Goal: Task Accomplishment & Management: Use online tool/utility

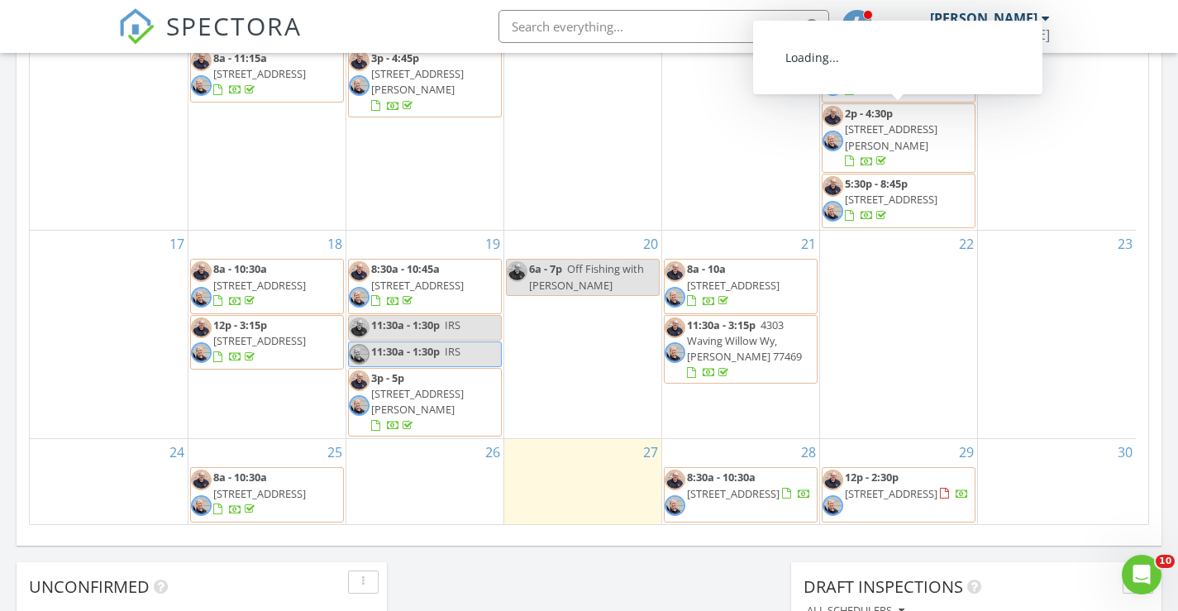
scroll to position [251, 0]
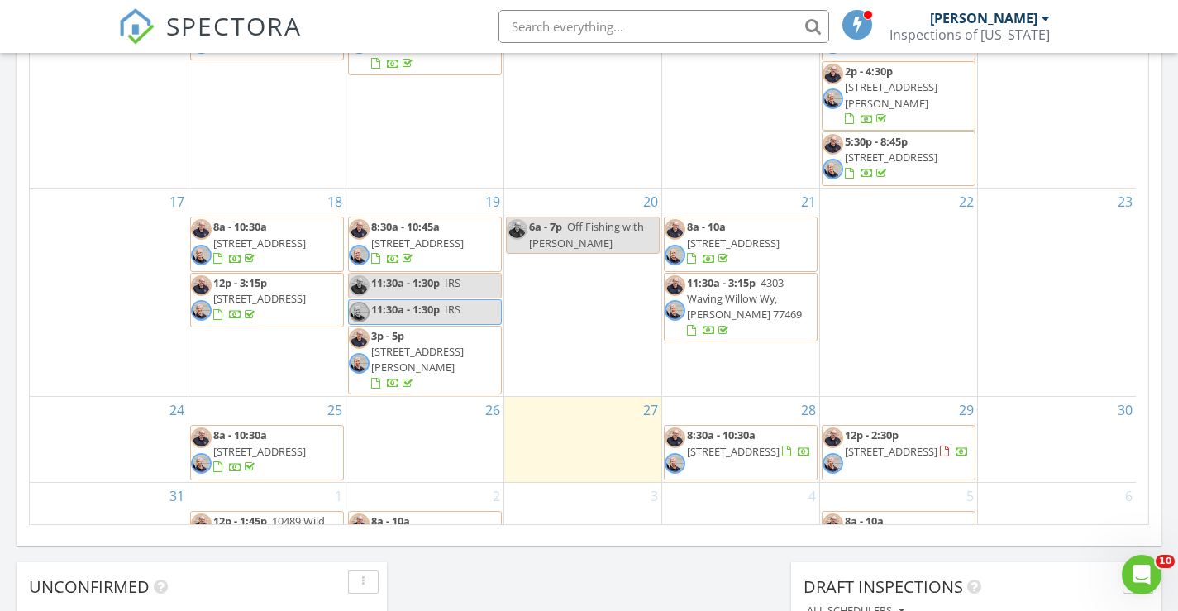
drag, startPoint x: 344, startPoint y: 408, endPoint x: 289, endPoint y: 400, distance: 55.1
click at [289, 444] on span "2102 Augusta Dr, Houston 77057" at bounding box center [259, 451] width 93 height 15
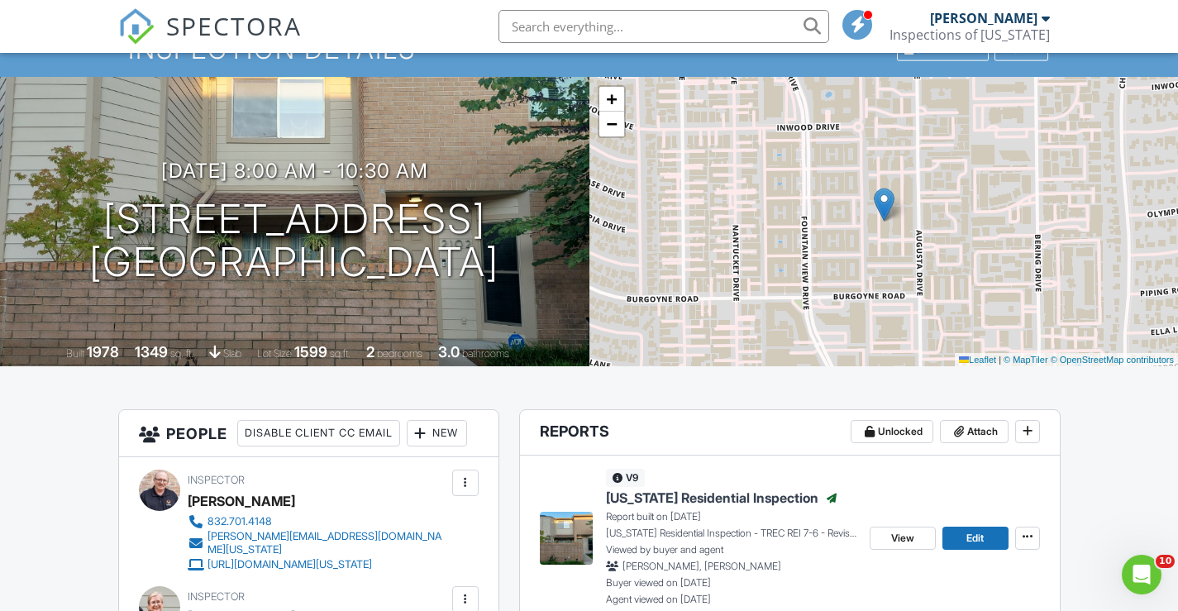
scroll to position [165, 0]
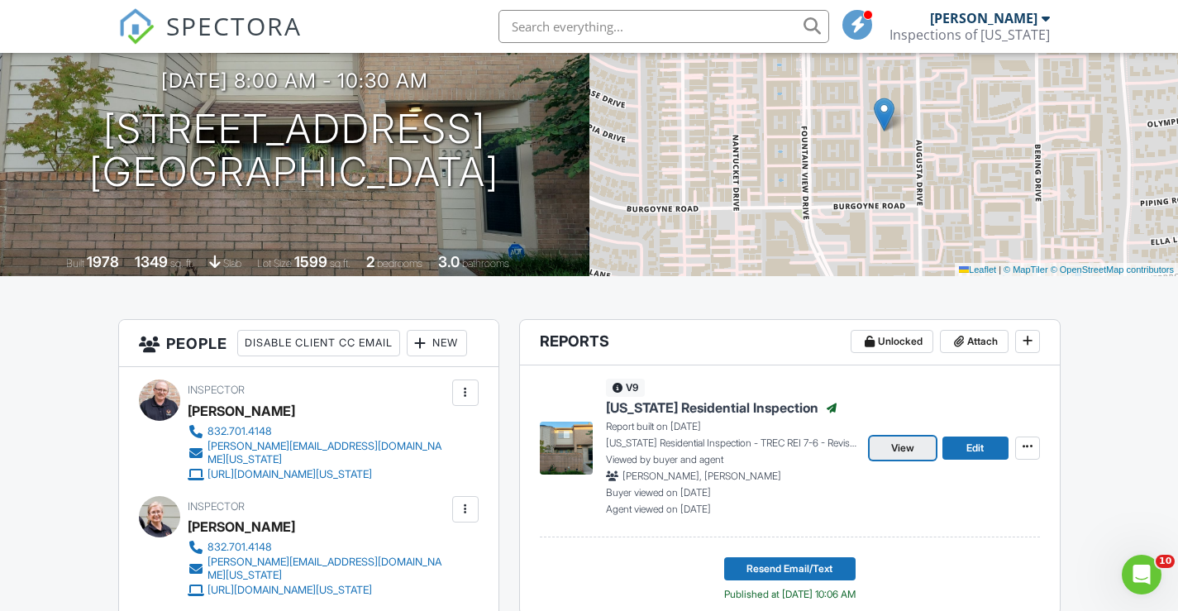
click at [906, 441] on span "View" at bounding box center [903, 448] width 23 height 17
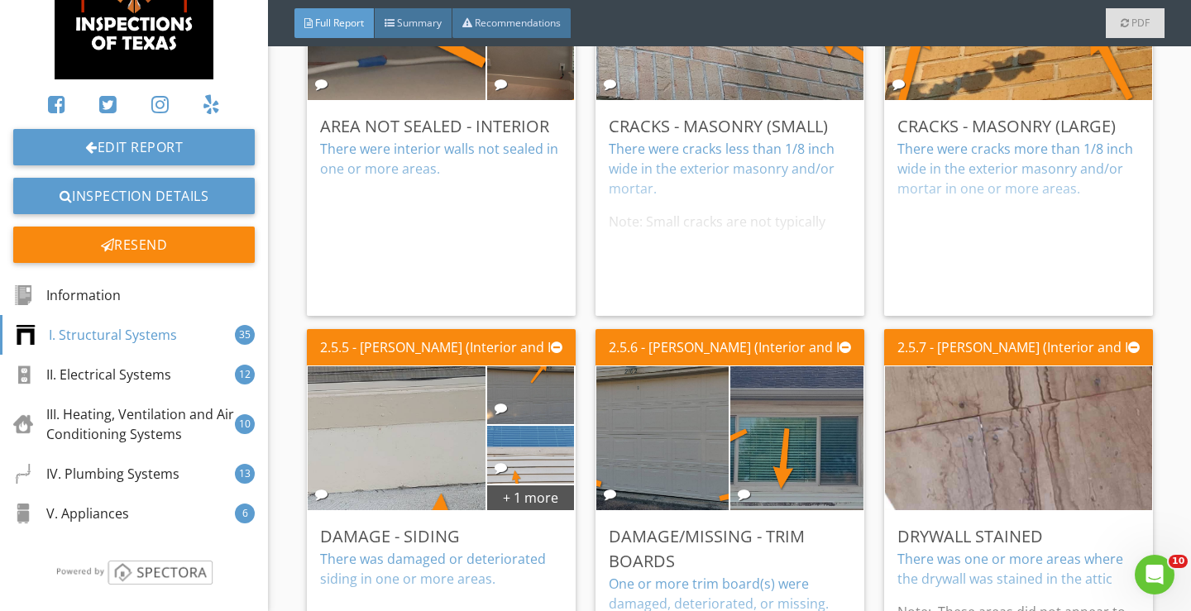
scroll to position [141, 0]
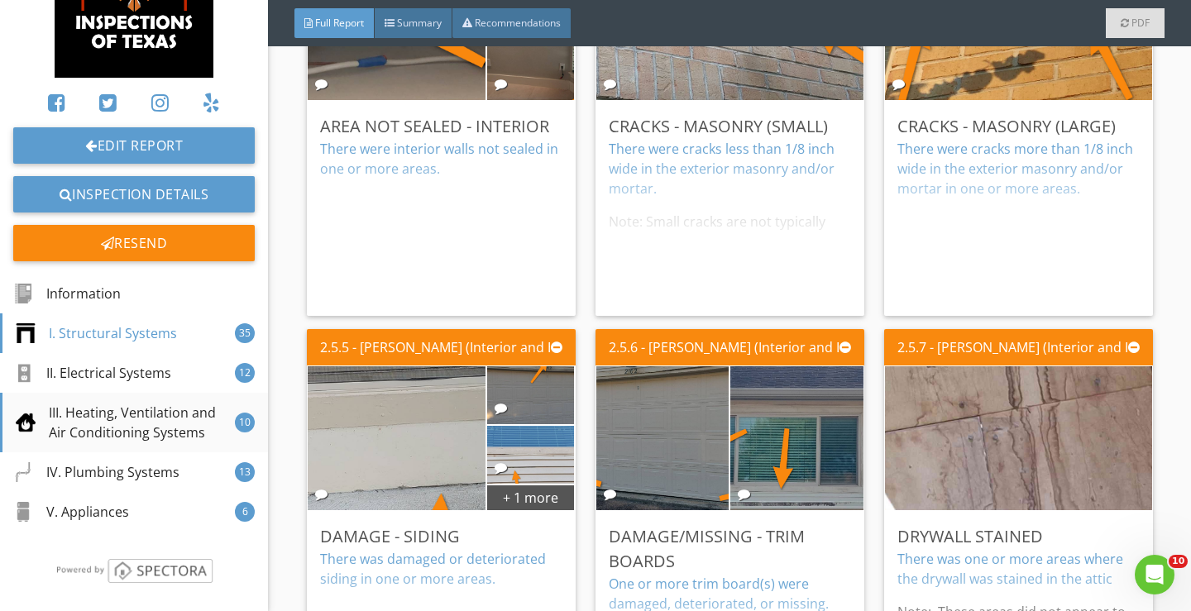
click at [167, 433] on div "III. Heating, Ventilation and Air Conditioning Systems" at bounding box center [125, 423] width 219 height 40
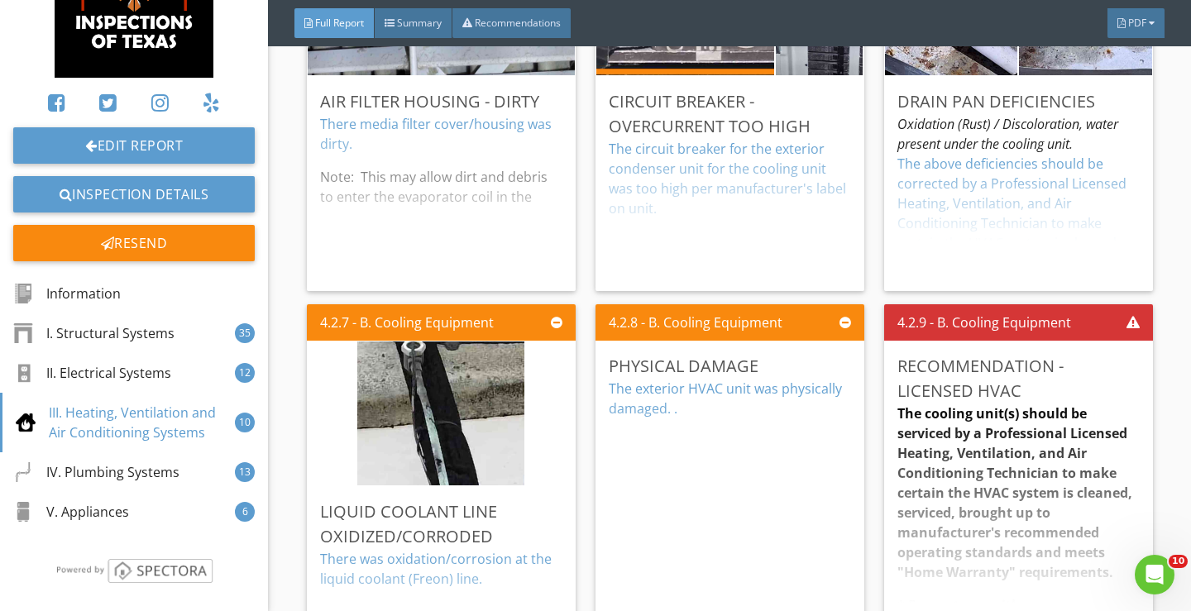
scroll to position [9416, 0]
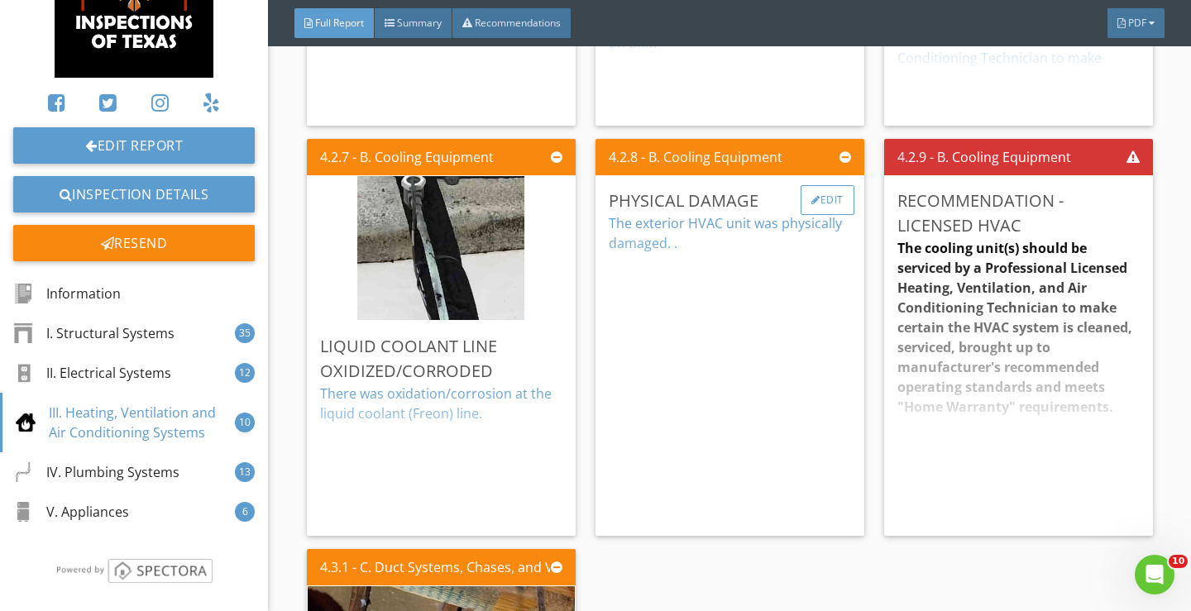
click at [815, 197] on div "Edit" at bounding box center [828, 200] width 54 height 30
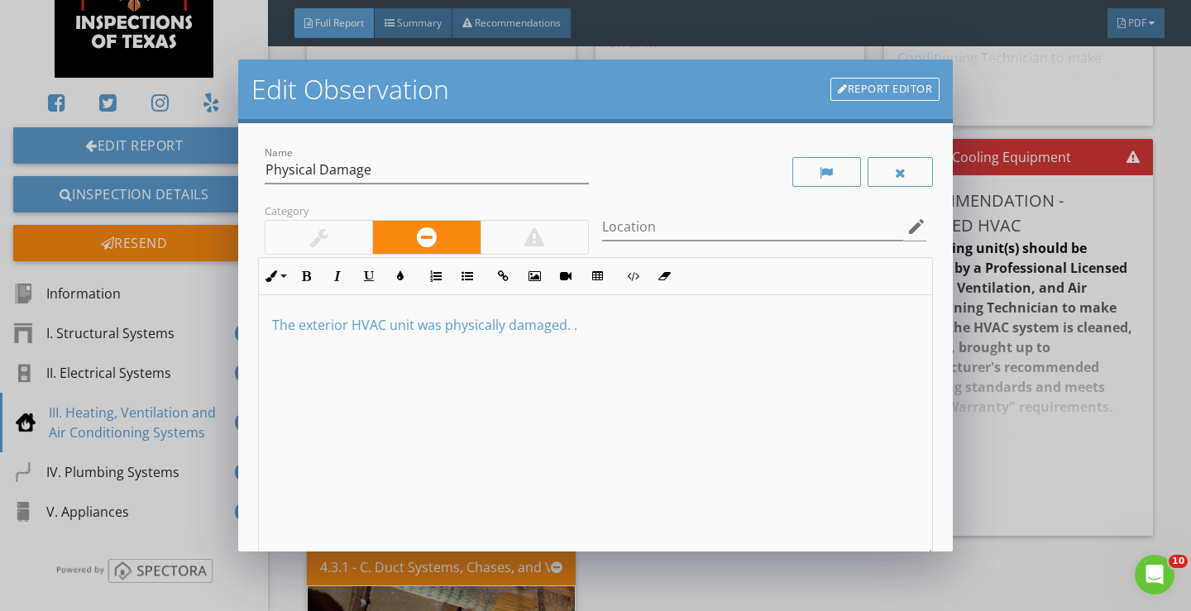
scroll to position [1, 0]
click at [895, 172] on div at bounding box center [901, 172] width 12 height 13
click at [896, 170] on div at bounding box center [902, 171] width 12 height 13
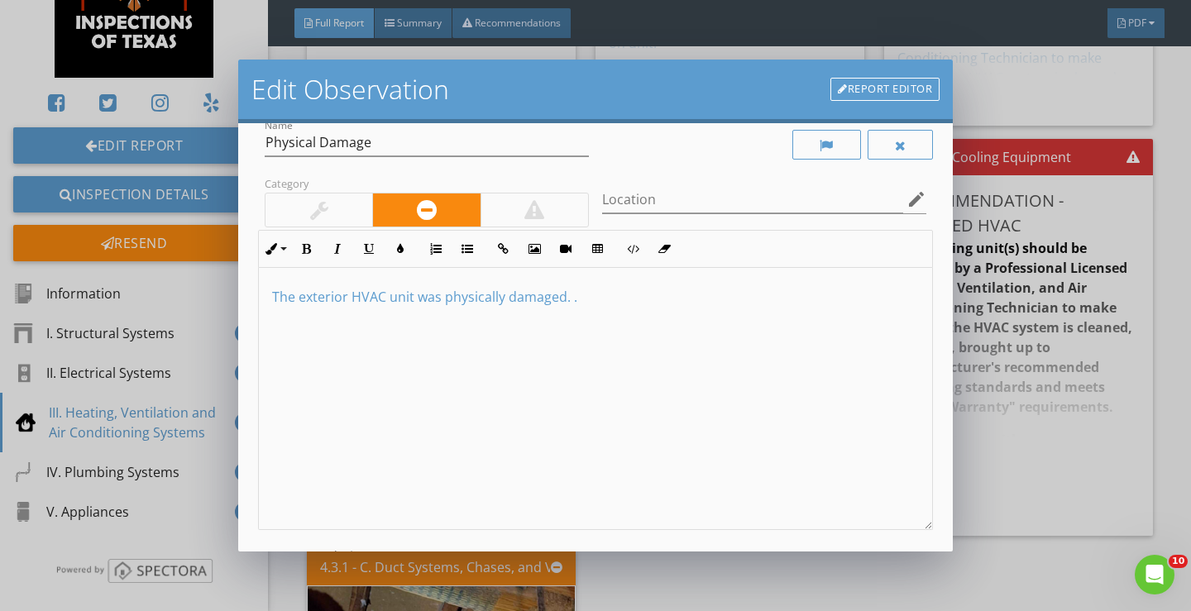
scroll to position [0, 0]
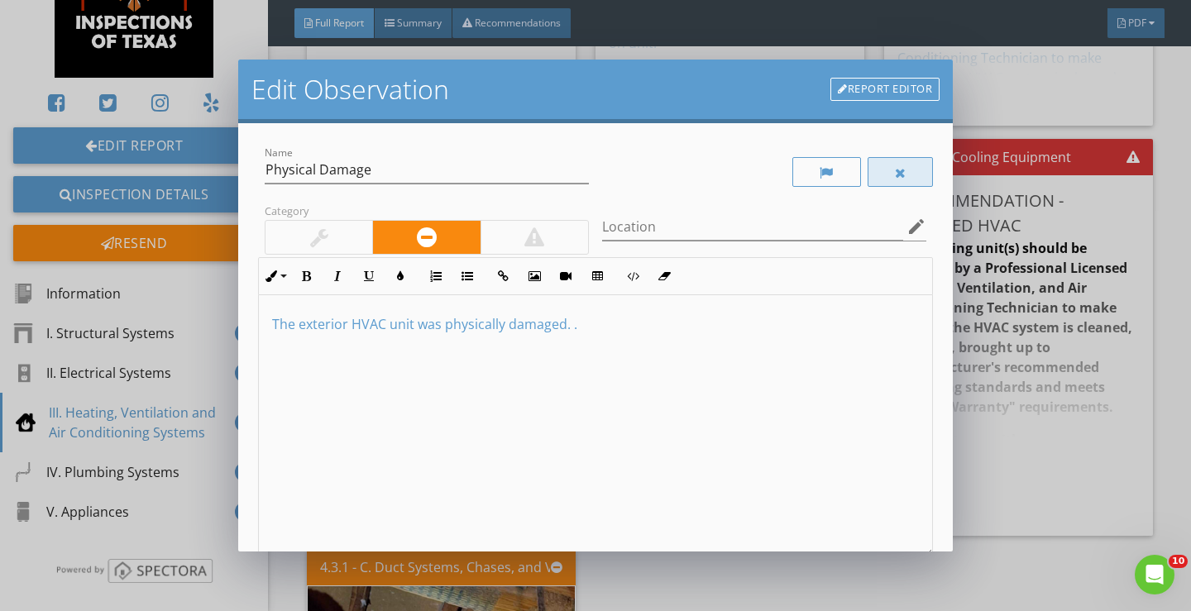
click at [895, 169] on div at bounding box center [901, 172] width 66 height 30
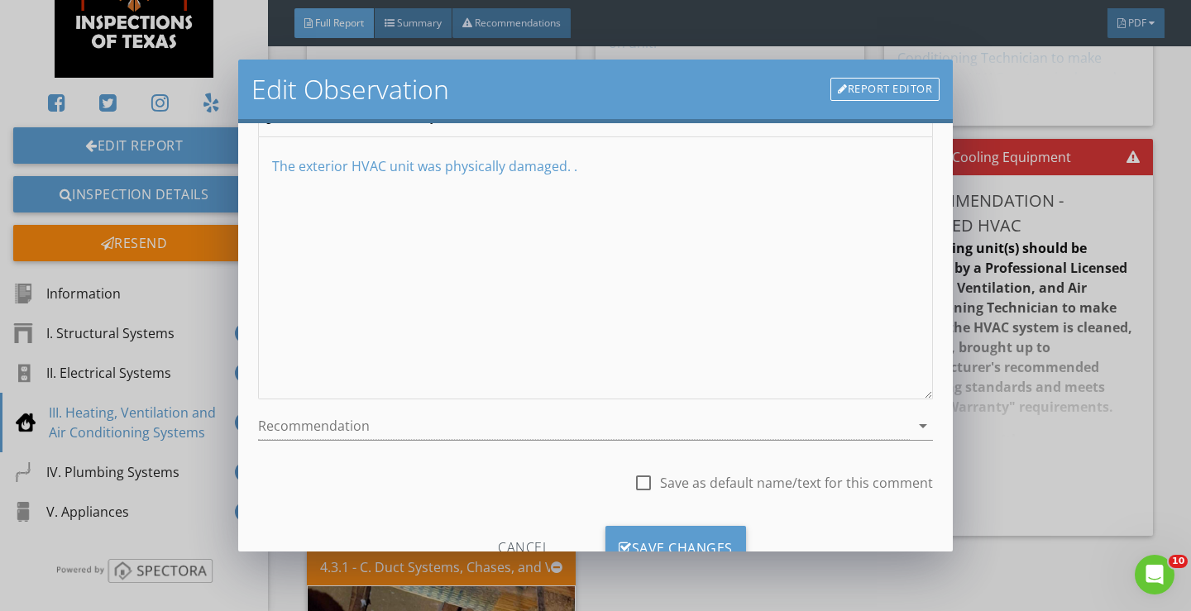
scroll to position [222, 0]
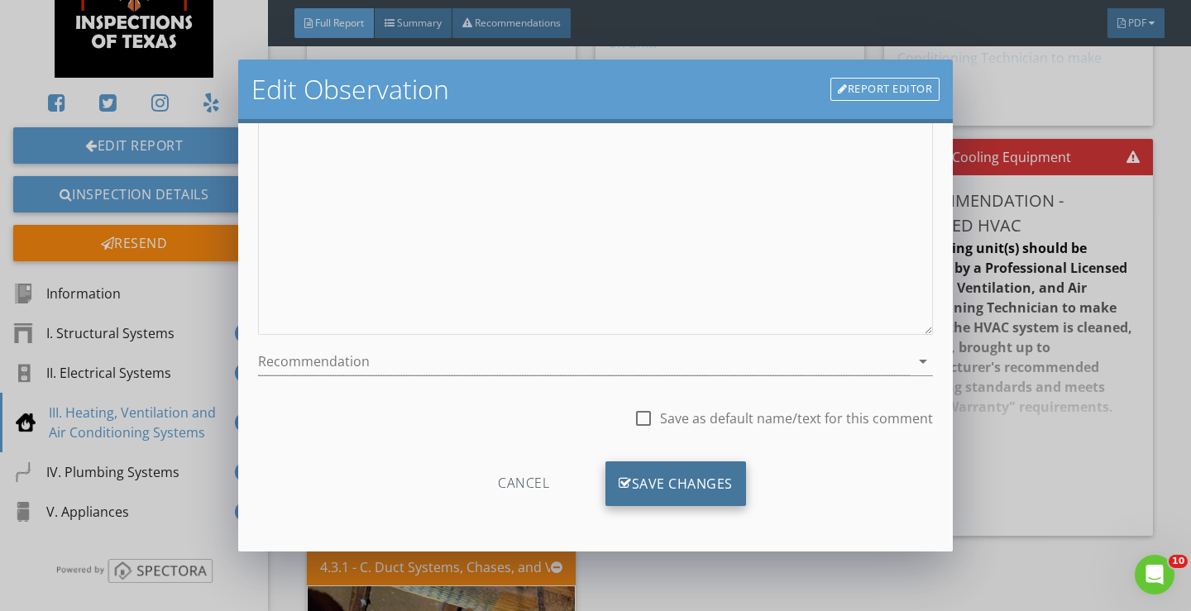
click at [653, 476] on div "Save Changes" at bounding box center [675, 483] width 141 height 45
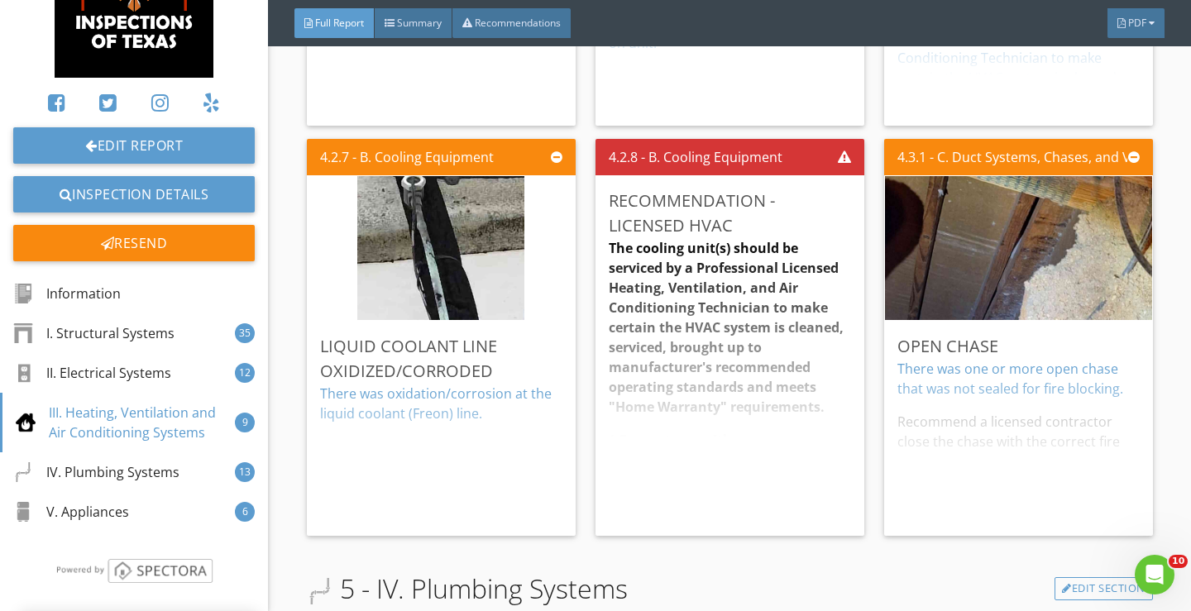
scroll to position [27, 0]
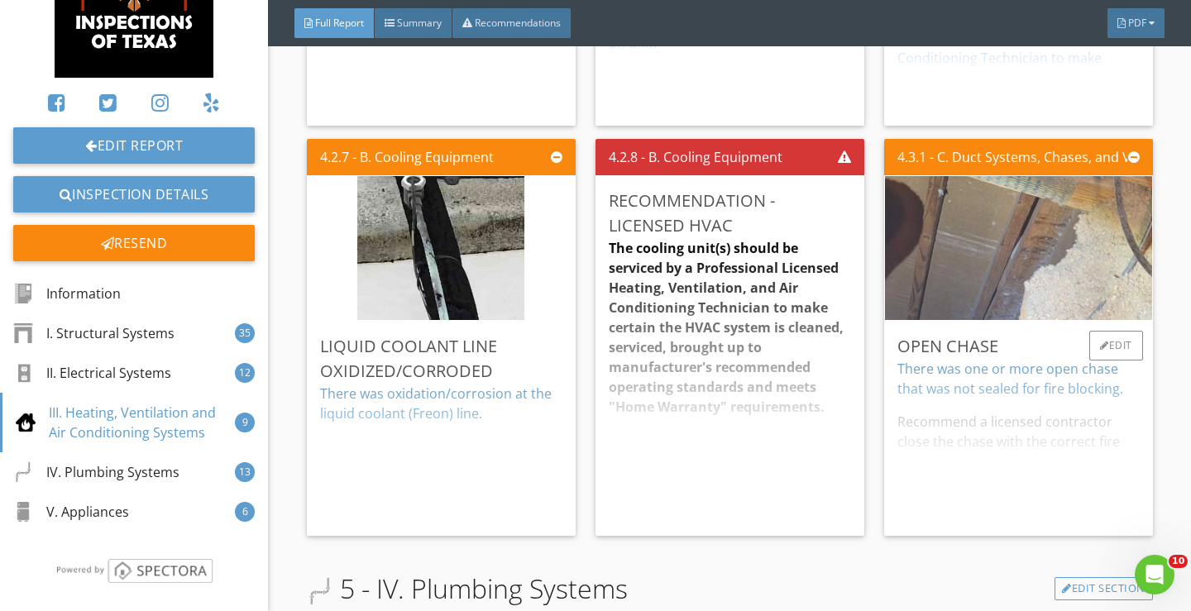
click at [1016, 233] on img at bounding box center [1018, 248] width 270 height 360
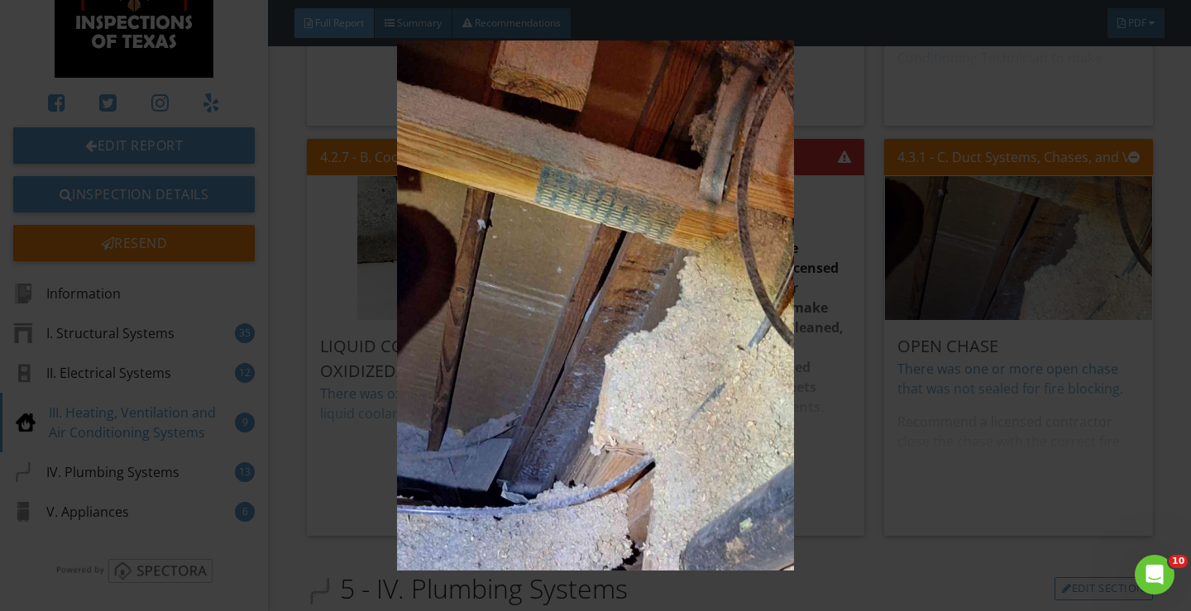
click at [1170, 146] on div at bounding box center [595, 305] width 1191 height 611
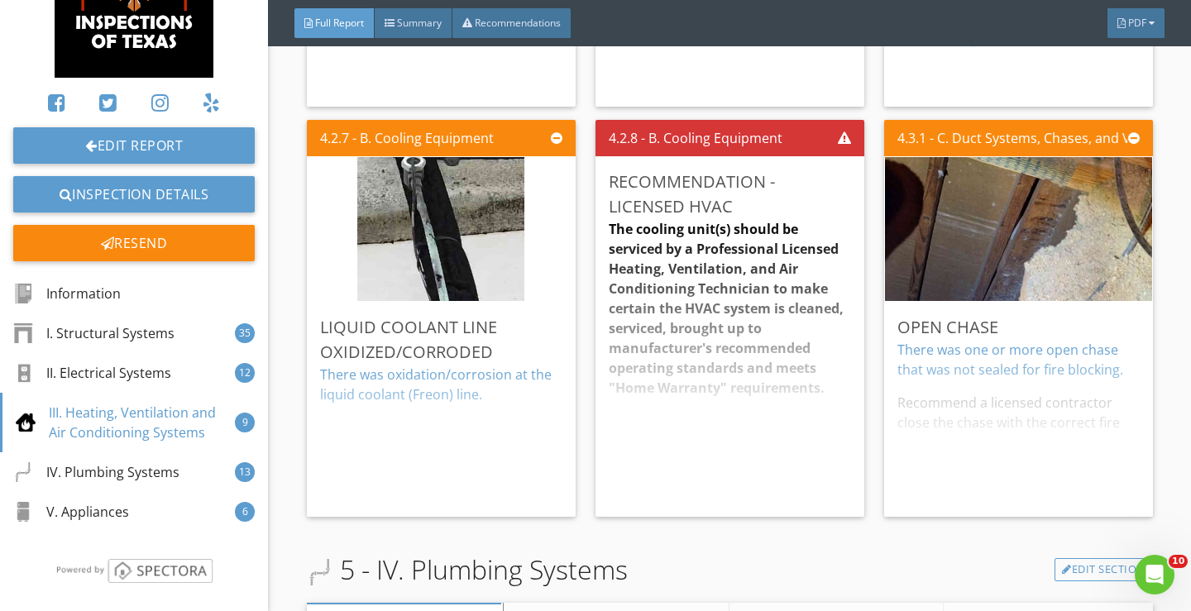
scroll to position [9416, 0]
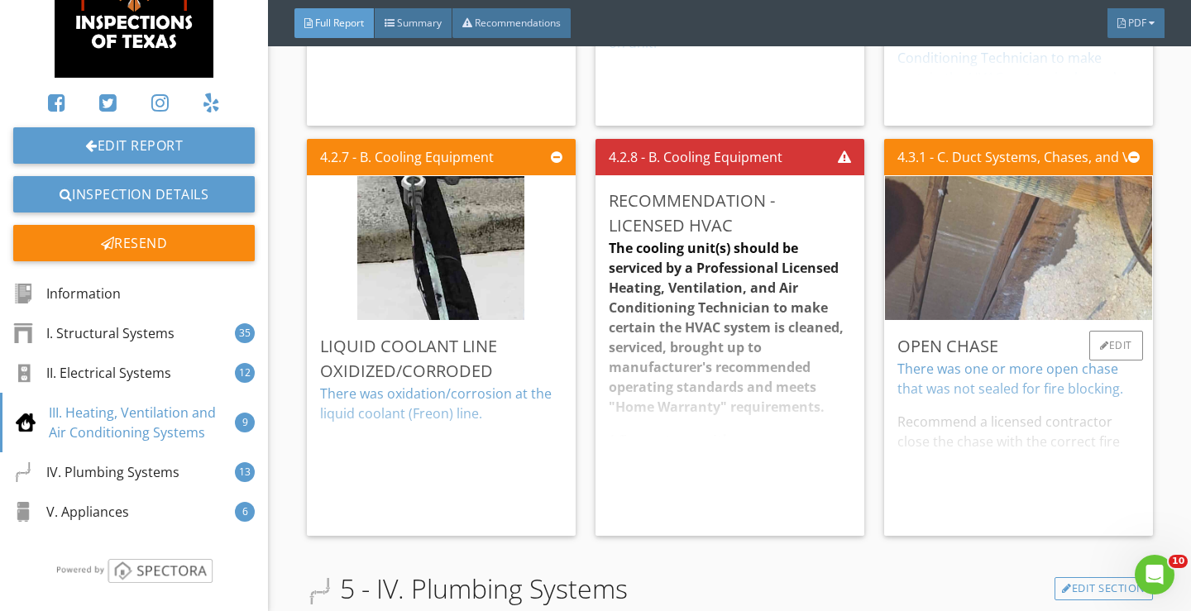
click at [987, 228] on img at bounding box center [1018, 248] width 270 height 360
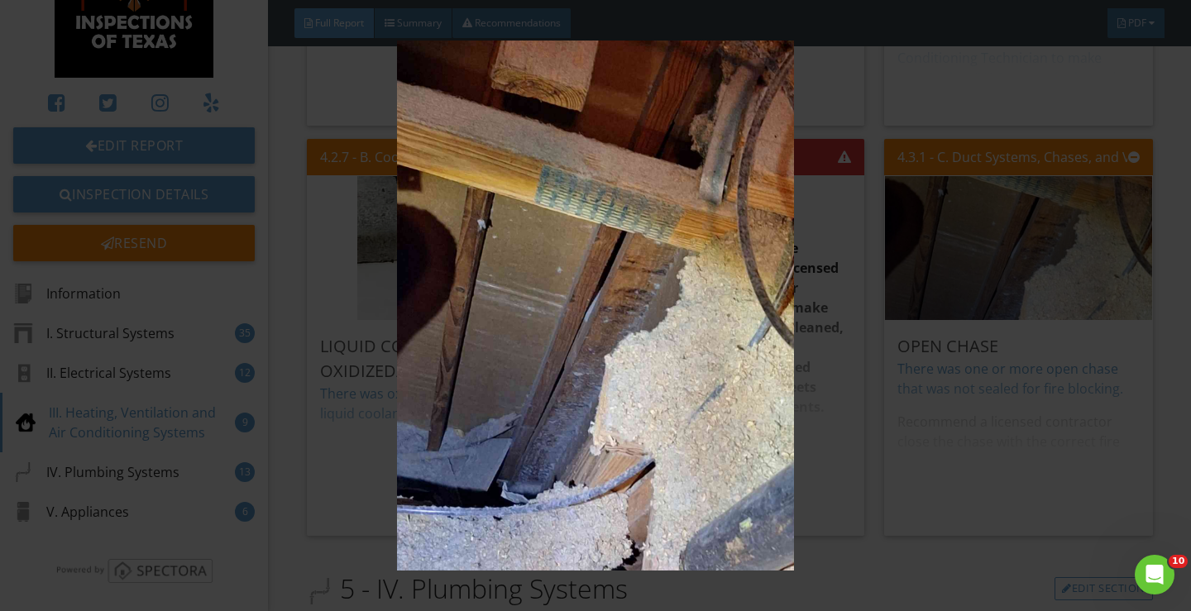
click at [1161, 232] on div at bounding box center [595, 305] width 1191 height 611
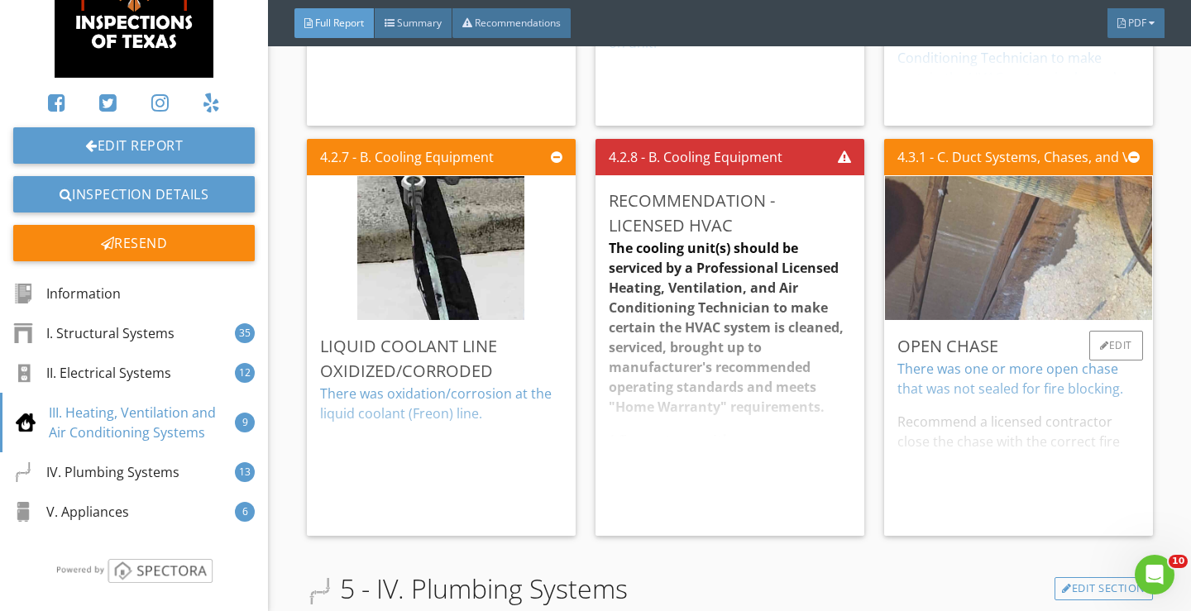
click at [1022, 275] on img at bounding box center [1018, 248] width 270 height 360
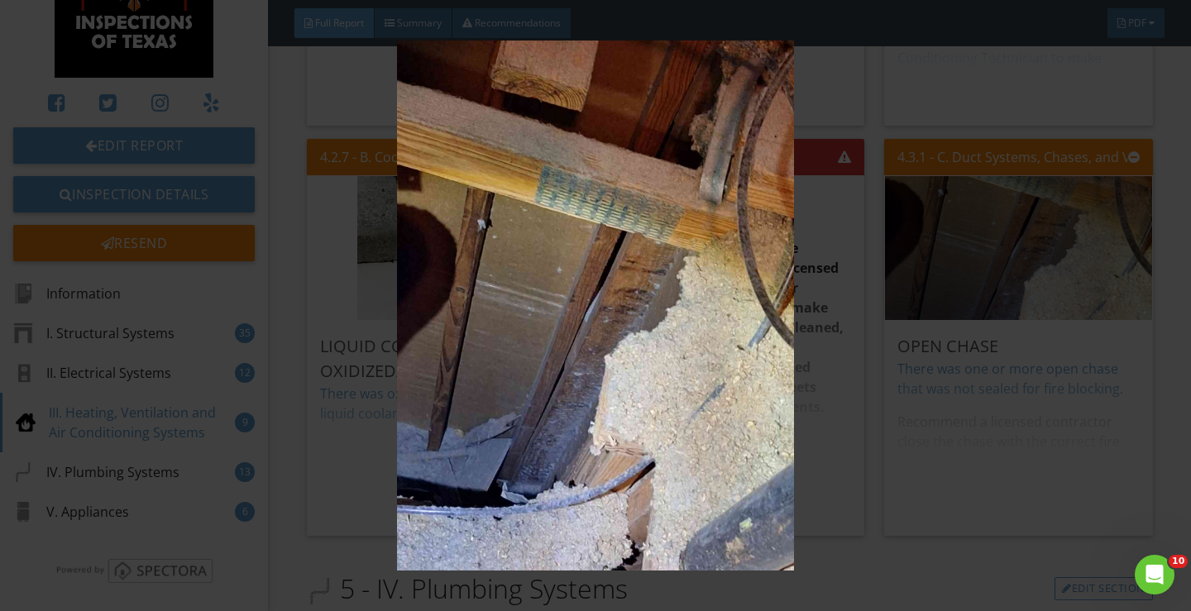
click at [1166, 348] on div at bounding box center [595, 305] width 1191 height 611
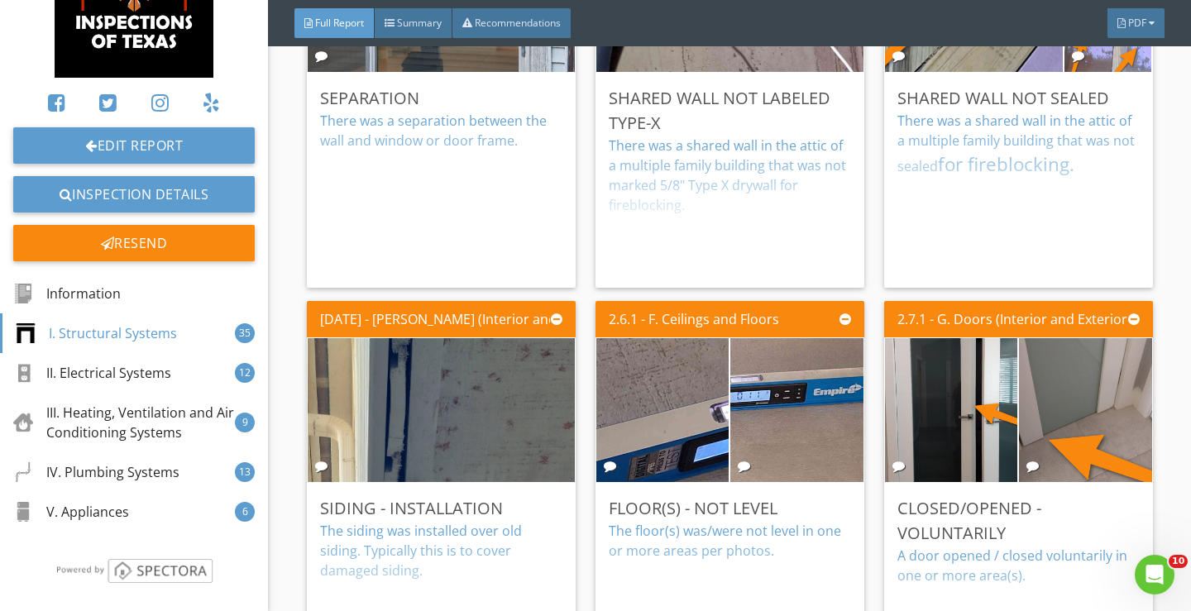
scroll to position [4950, 0]
